Goal: Information Seeking & Learning: Learn about a topic

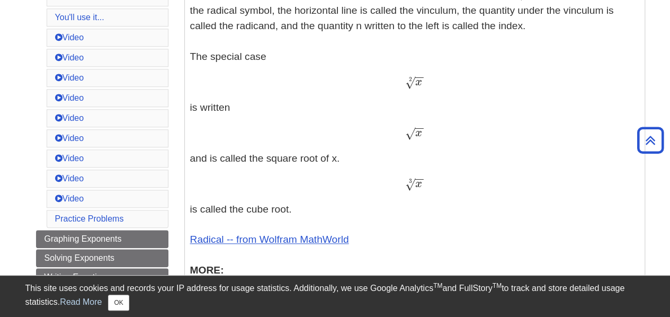
scroll to position [499, 0]
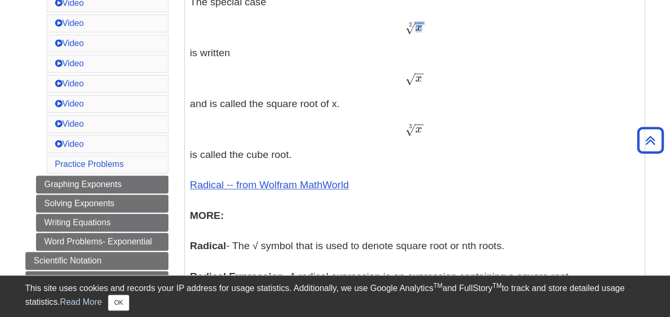
drag, startPoint x: 406, startPoint y: 26, endPoint x: 422, endPoint y: 25, distance: 15.9
click at [422, 25] on span "x − − √ 2" at bounding box center [414, 27] width 19 height 14
click at [406, 30] on span "√" at bounding box center [410, 28] width 10 height 14
click at [404, 29] on div "x − − √ 2 x 2" at bounding box center [414, 27] width 449 height 15
click at [432, 29] on div "x − − √ 2 x 2" at bounding box center [414, 27] width 449 height 15
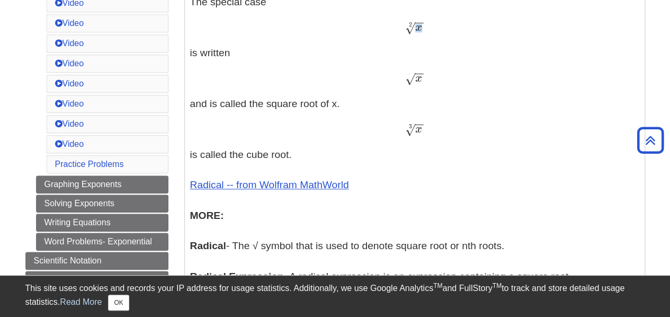
drag, startPoint x: 420, startPoint y: 28, endPoint x: 387, endPoint y: 20, distance: 34.9
click at [387, 20] on div "x − − √ 2 x 2" at bounding box center [414, 27] width 449 height 15
drag, startPoint x: 407, startPoint y: 128, endPoint x: 416, endPoint y: 135, distance: 11.8
click at [416, 135] on span "x − − √ 3" at bounding box center [414, 129] width 19 height 13
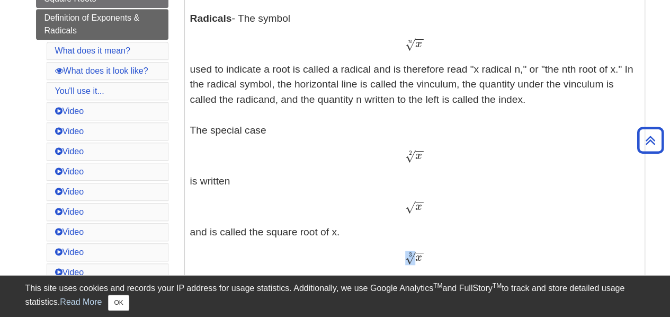
scroll to position [287, 0]
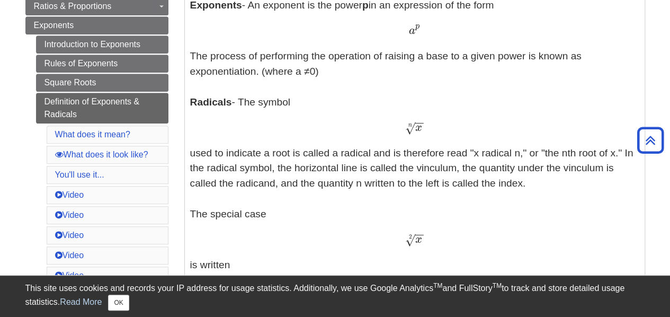
drag, startPoint x: 406, startPoint y: 127, endPoint x: 415, endPoint y: 129, distance: 9.2
click at [410, 132] on span "√" at bounding box center [410, 128] width 10 height 14
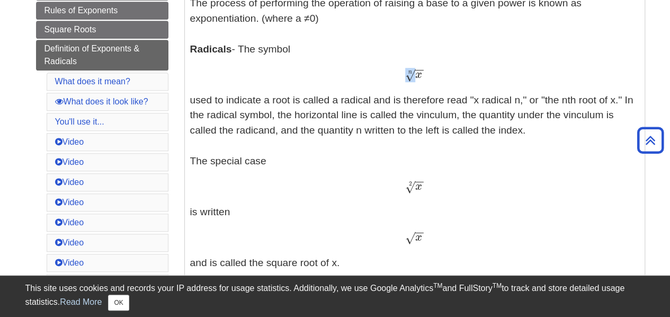
scroll to position [340, 0]
click at [445, 70] on div "x − − √ n x n" at bounding box center [414, 74] width 449 height 15
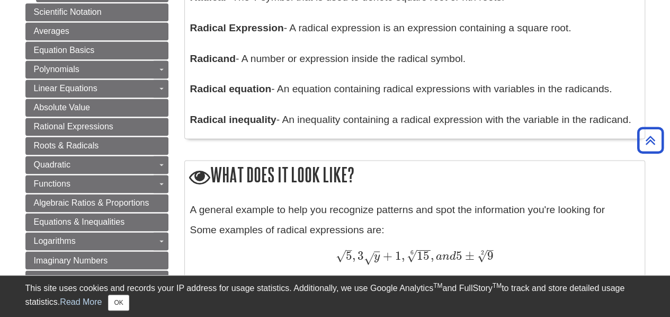
scroll to position [764, 0]
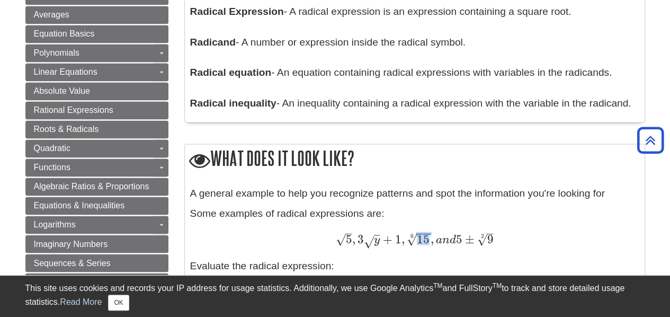
drag, startPoint x: 408, startPoint y: 236, endPoint x: 419, endPoint y: 237, distance: 11.1
click at [419, 243] on span "15 − − √ 6" at bounding box center [419, 243] width 24 height 0
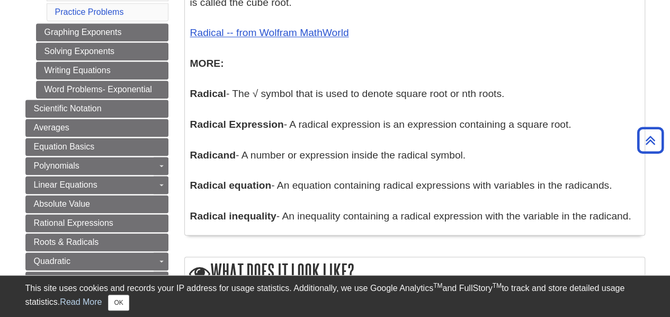
scroll to position [605, 0]
